Goal: Information Seeking & Learning: Learn about a topic

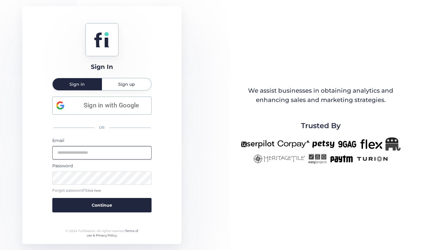
click at [92, 149] on input "email" at bounding box center [101, 152] width 99 height 13
type input "*"
type input "**********"
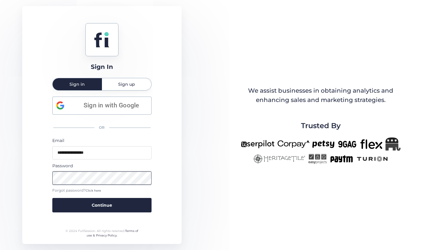
click at [52, 198] on button "Continue" at bounding box center [101, 205] width 99 height 14
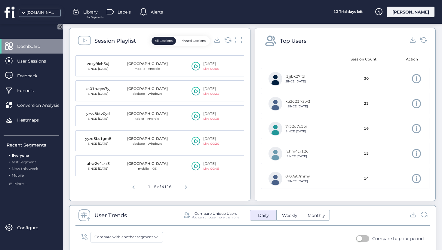
scroll to position [224, 0]
click at [185, 187] on span "Next page" at bounding box center [186, 186] width 14 height 14
click at [185, 187] on span "Next page" at bounding box center [187, 186] width 14 height 14
click at [185, 187] on span "Next page" at bounding box center [188, 186] width 14 height 14
click at [195, 87] on span at bounding box center [196, 89] width 9 height 9
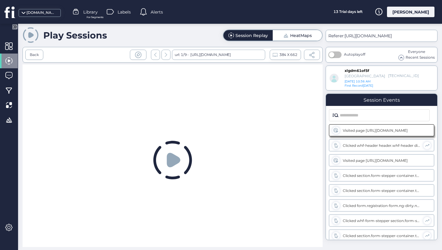
scroll to position [146, 0]
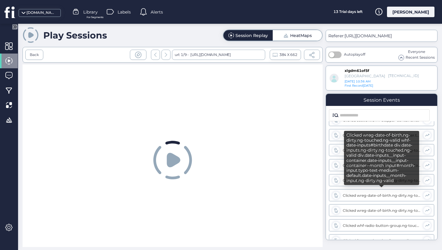
click at [380, 196] on div "Clicked wreg-date-of-birth.ng-dirty.ng-touched.ng-valid whf-date-inputs#birthda…" at bounding box center [382, 195] width 78 height 5
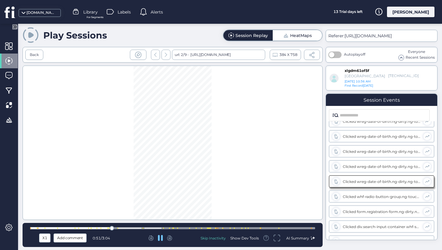
scroll to position [175, 0]
click at [159, 227] on div at bounding box center [172, 228] width 285 height 2
click at [184, 227] on div at bounding box center [172, 228] width 285 height 5
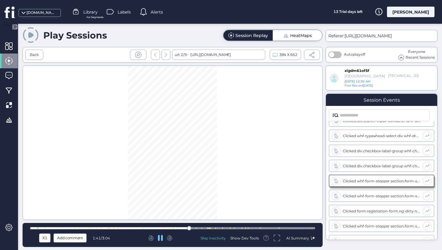
click at [198, 228] on div at bounding box center [172, 228] width 285 height 2
click at [216, 228] on div at bounding box center [172, 228] width 285 height 2
click at [34, 58] on div "Back" at bounding box center [34, 55] width 18 height 10
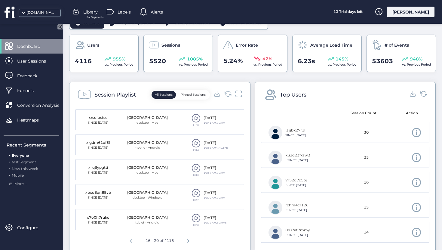
scroll to position [170, 0]
click at [191, 237] on span "Next page" at bounding box center [188, 240] width 14 height 14
click at [197, 117] on span at bounding box center [196, 118] width 9 height 9
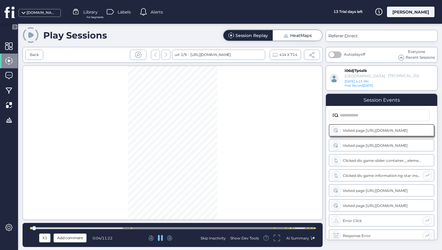
click at [117, 228] on div at bounding box center [172, 228] width 285 height 2
click at [32, 59] on div "Back" at bounding box center [34, 55] width 18 height 10
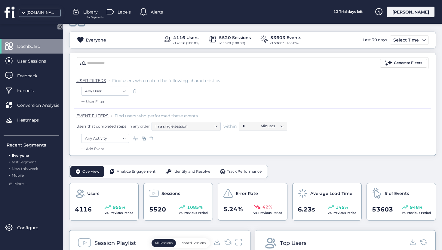
scroll to position [23, 0]
click at [129, 169] on span "Analyze Engagement" at bounding box center [136, 171] width 39 height 6
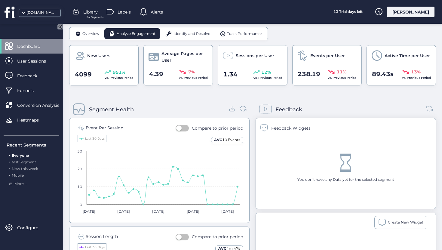
scroll to position [79, 0]
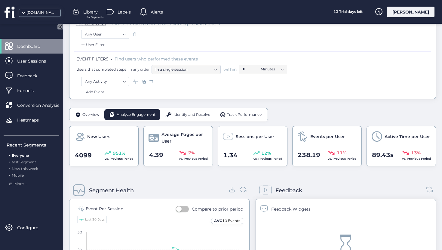
click at [93, 118] on div "Overview" at bounding box center [87, 114] width 34 height 11
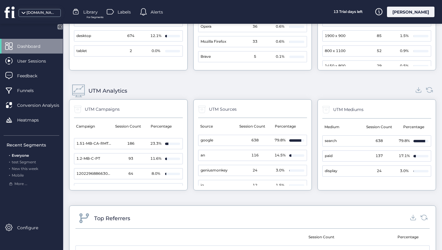
scroll to position [14, 0]
click at [43, 19] on div "[DOMAIN_NAME]" at bounding box center [33, 12] width 66 height 24
click at [43, 18] on div "[DOMAIN_NAME]" at bounding box center [33, 12] width 66 height 24
click at [43, 16] on div "[DOMAIN_NAME]" at bounding box center [40, 13] width 42 height 8
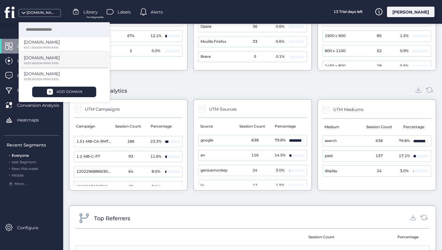
click at [44, 49] on p "2022 SESSION FROM 3000" at bounding box center [62, 47] width 77 height 3
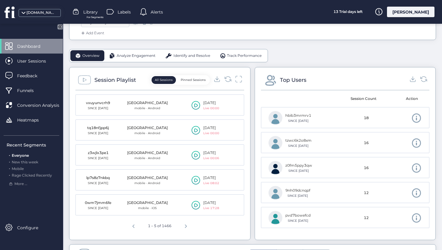
scroll to position [186, 0]
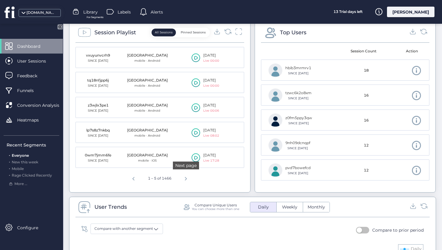
click at [181, 173] on span "Next page" at bounding box center [186, 177] width 14 height 14
click at [190, 187] on div "Session Playlist All Sessions Pinned Sessions l2qapnu011o SINCE [DATE] [GEOGRAP…" at bounding box center [159, 106] width 181 height 173
click at [190, 183] on span "Next page" at bounding box center [187, 177] width 14 height 14
click at [190, 183] on span "Next page" at bounding box center [188, 177] width 14 height 14
click at [188, 184] on span "Next page" at bounding box center [188, 177] width 14 height 14
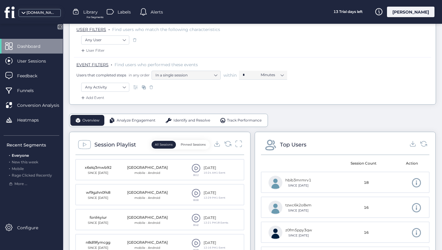
scroll to position [0, 0]
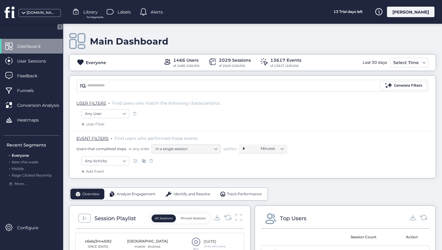
click at [44, 16] on div "[DOMAIN_NAME]" at bounding box center [40, 13] width 42 height 8
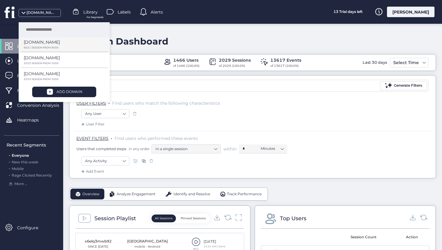
click at [48, 46] on p "6021 SESSION FROM 9000" at bounding box center [62, 47] width 77 height 3
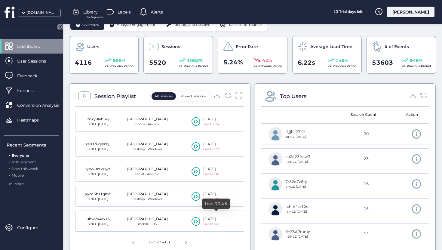
scroll to position [202, 0]
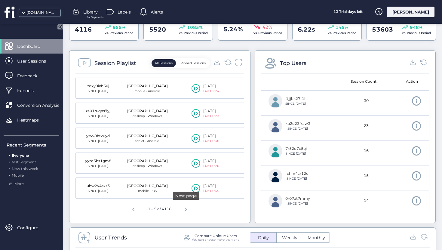
click at [189, 213] on span "Next page" at bounding box center [186, 208] width 14 height 14
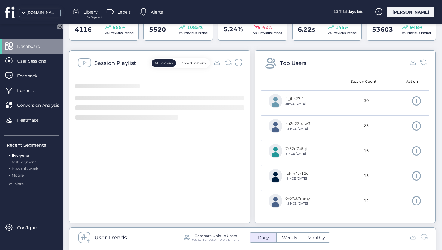
click at [189, 213] on div at bounding box center [159, 147] width 169 height 139
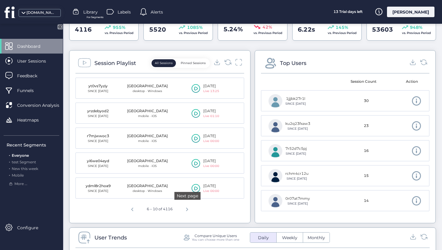
click at [189, 213] on span "Next page" at bounding box center [187, 208] width 14 height 14
click at [189, 213] on span "Next page" at bounding box center [188, 208] width 14 height 14
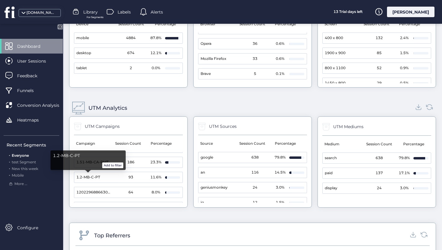
scroll to position [0, 0]
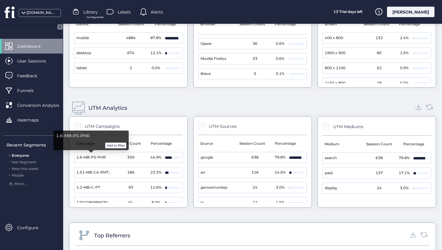
click at [82, 136] on span "1.6-MB-PS-PHR" at bounding box center [91, 135] width 70 height 7
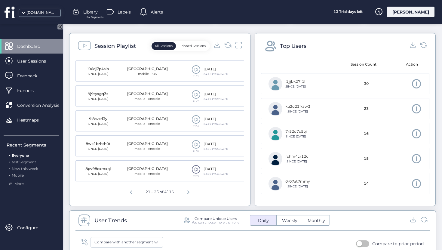
scroll to position [216, 0]
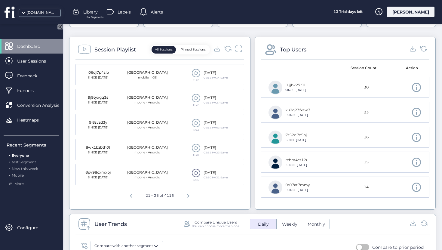
click at [194, 74] on span at bounding box center [196, 73] width 9 height 9
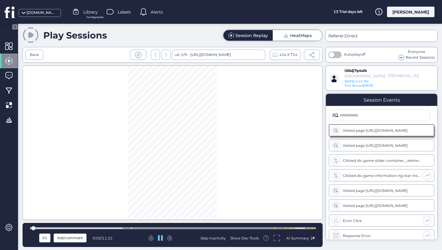
click at [124, 228] on div at bounding box center [172, 228] width 285 height 2
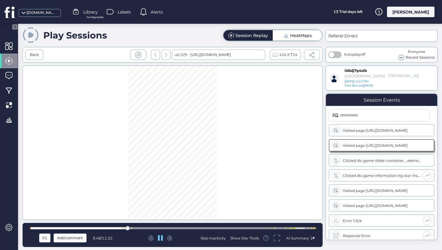
click at [143, 228] on div at bounding box center [172, 228] width 285 height 2
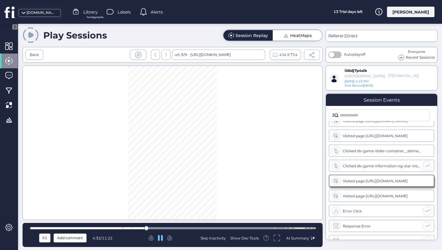
click at [180, 226] on div at bounding box center [172, 228] width 285 height 5
click at [29, 57] on div "Back" at bounding box center [34, 55] width 18 height 10
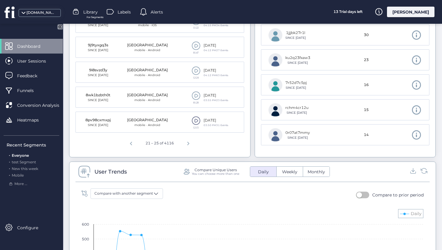
scroll to position [244, 0]
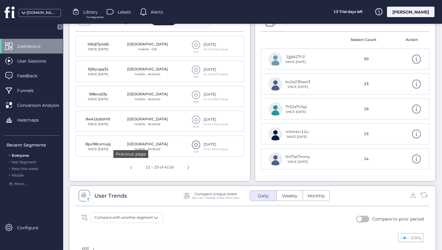
click at [131, 171] on span "Previous page" at bounding box center [131, 166] width 14 height 14
click at [194, 93] on span at bounding box center [196, 94] width 9 height 9
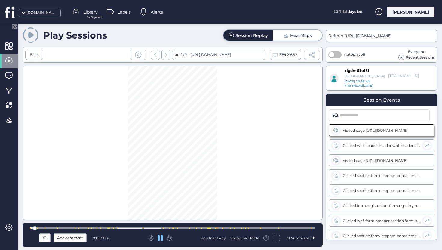
click at [204, 225] on div "X1 Add comment 0:01 / 3:04 Skip Inactivity Show Dev Tools AI Summary" at bounding box center [173, 235] width 300 height 24
click at [207, 228] on div at bounding box center [172, 228] width 285 height 2
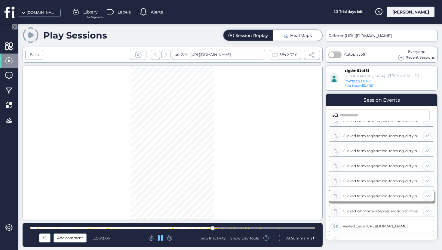
scroll to position [415, 0]
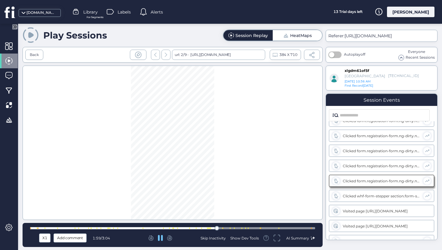
click at [172, 238] on icon at bounding box center [169, 237] width 5 height 5
click at [34, 54] on div "Back" at bounding box center [34, 55] width 9 height 6
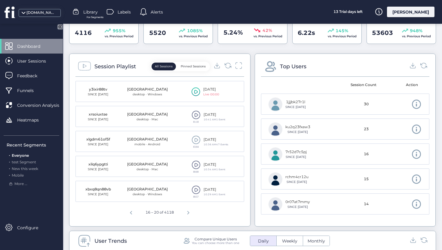
scroll to position [200, 0]
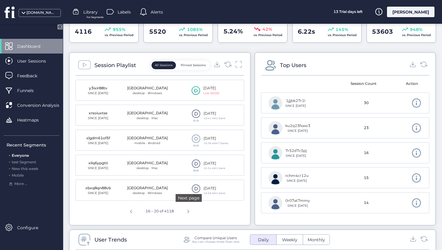
click at [191, 213] on span "Next page" at bounding box center [188, 210] width 14 height 14
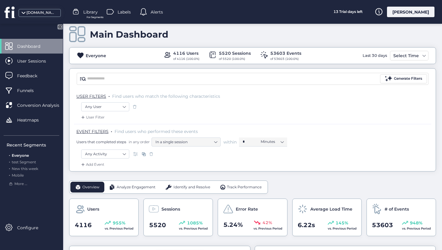
scroll to position [6, 0]
